Goal: Transaction & Acquisition: Purchase product/service

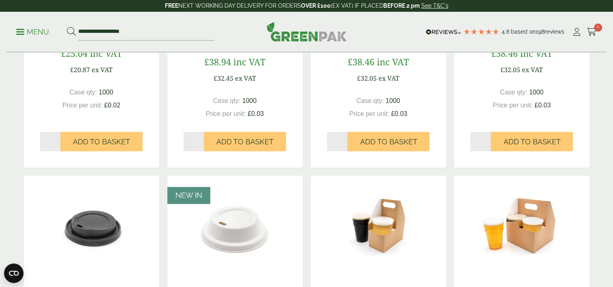
scroll to position [801, 0]
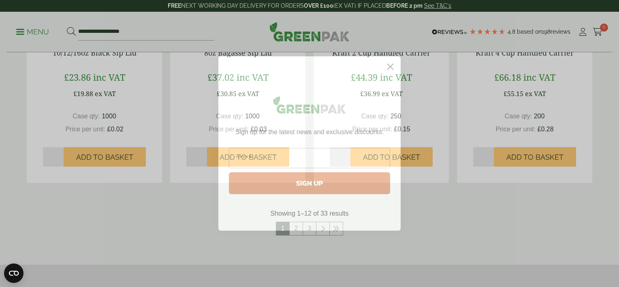
click at [388, 68] on circle "Close dialog" at bounding box center [390, 66] width 13 height 13
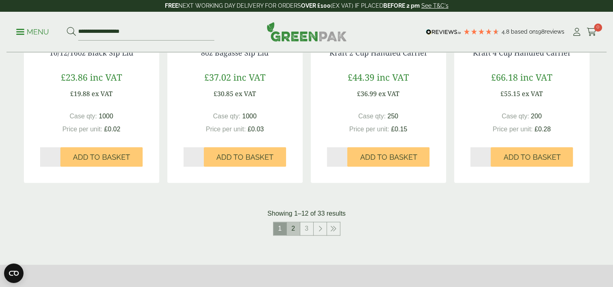
click at [292, 235] on link "2" at bounding box center [293, 228] width 13 height 13
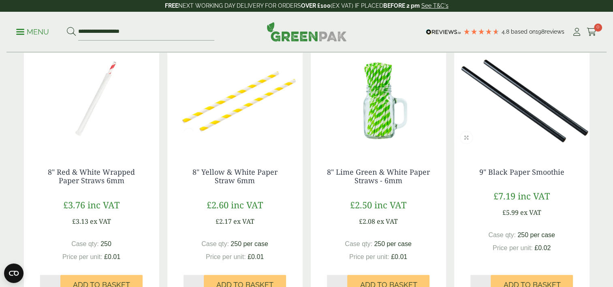
scroll to position [691, 0]
click at [365, 177] on link "8" Lime Green & White Paper Straws - 6mm" at bounding box center [378, 176] width 103 height 19
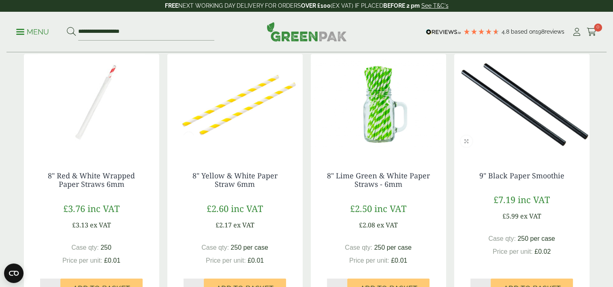
scroll to position [687, 0]
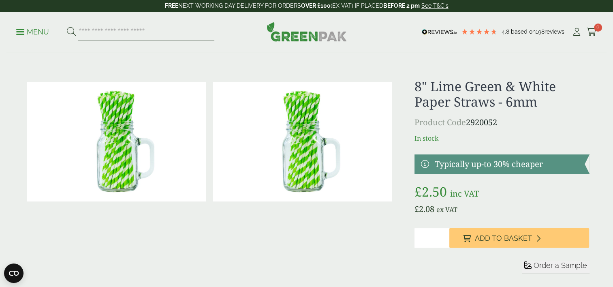
click at [431, 242] on input "*" at bounding box center [432, 237] width 35 height 19
click at [446, 241] on input "*" at bounding box center [432, 237] width 35 height 19
click at [425, 236] on input "*" at bounding box center [432, 237] width 35 height 19
type input "*"
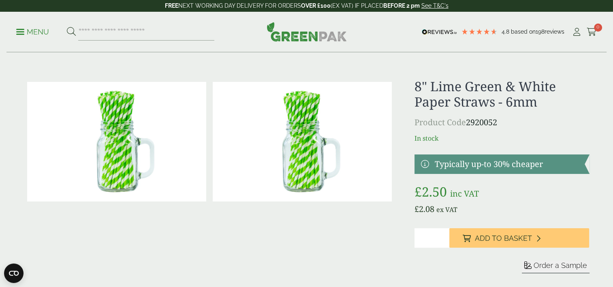
type input "*"
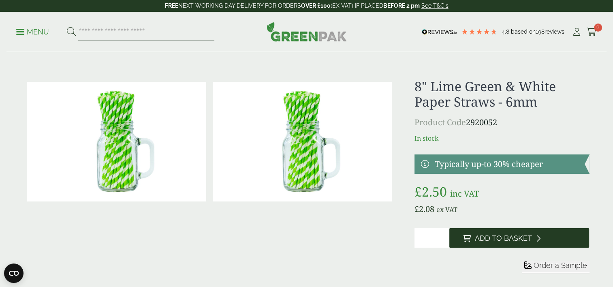
type input "*"
click at [480, 243] on button "Add to Basket" at bounding box center [520, 237] width 140 height 19
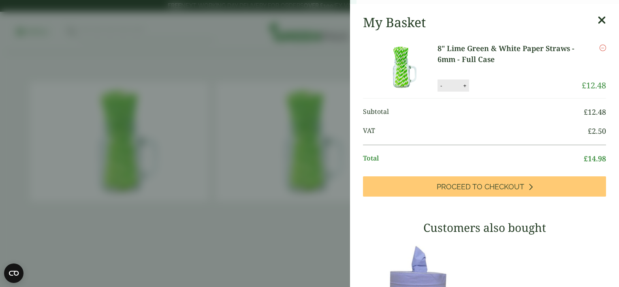
click at [251, 191] on aside "8" Lime Green & White Paper Straws - 6mm - Full Case (2920052) - Added to baske…" at bounding box center [309, 143] width 619 height 287
